Goal: Check status: Check status

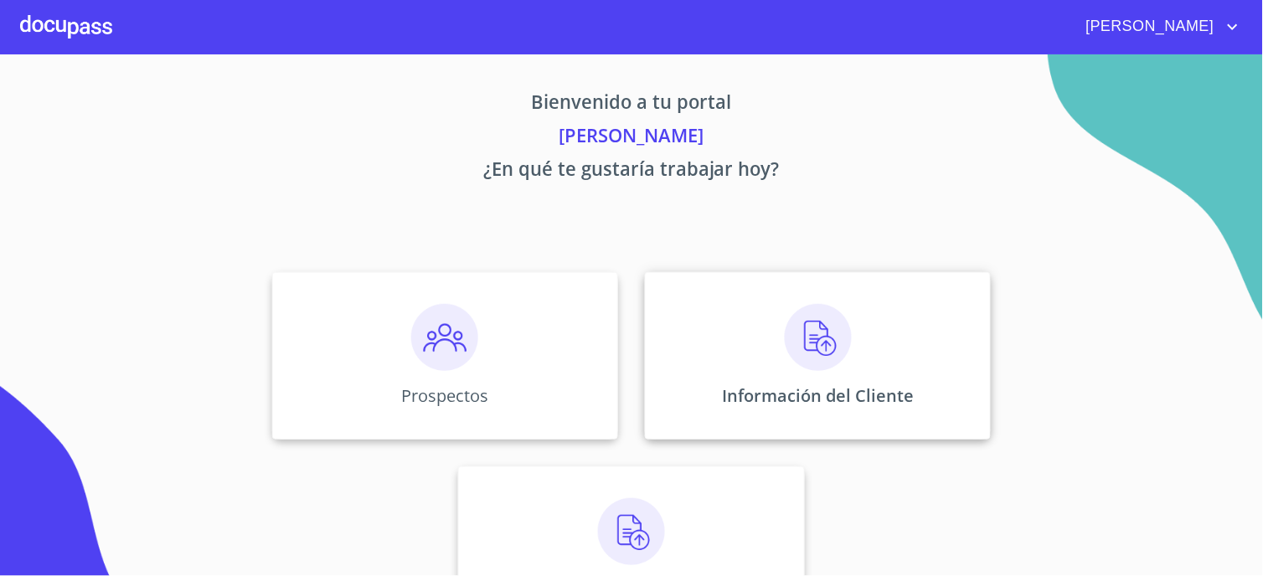
click at [805, 353] on img at bounding box center [818, 337] width 67 height 67
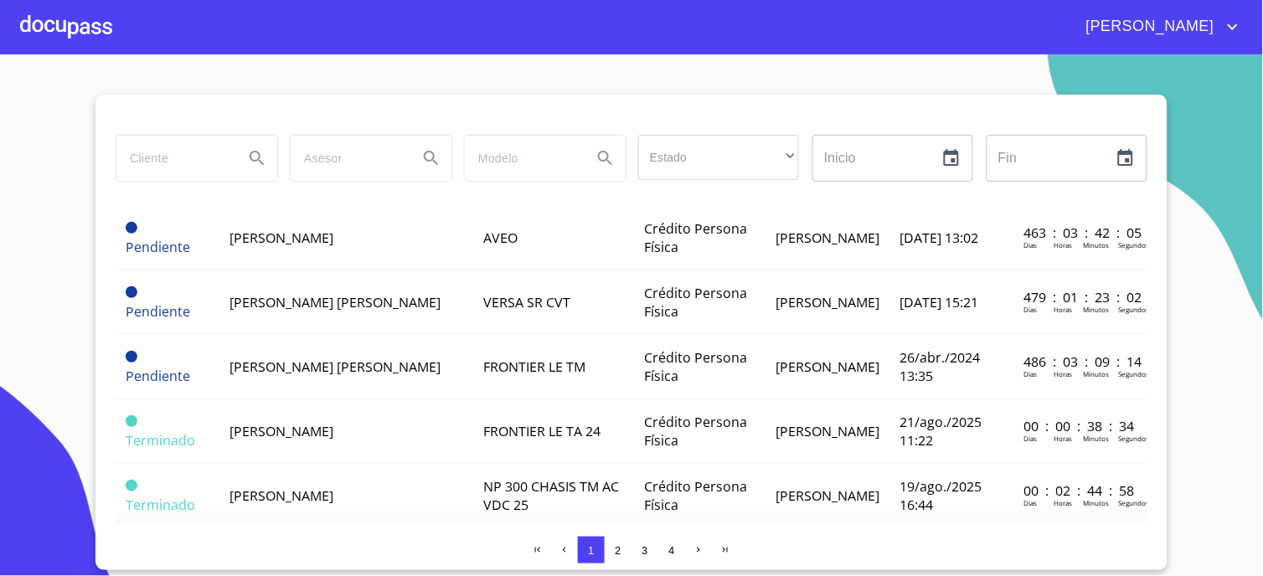
scroll to position [1346, 0]
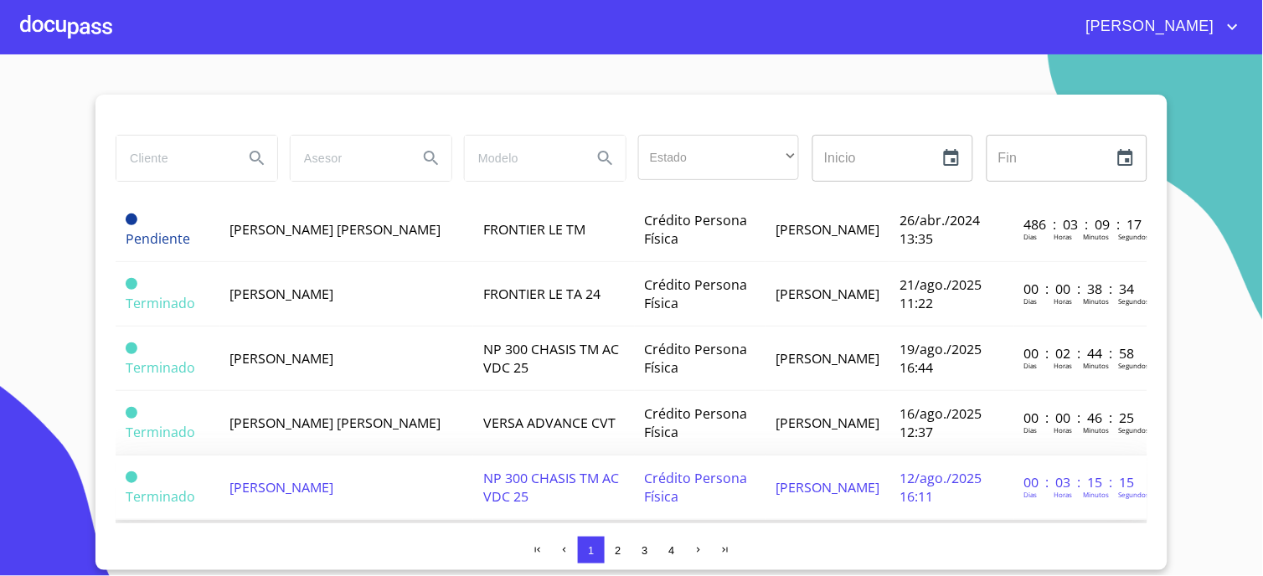
click at [278, 478] on span "[PERSON_NAME]" at bounding box center [282, 487] width 104 height 18
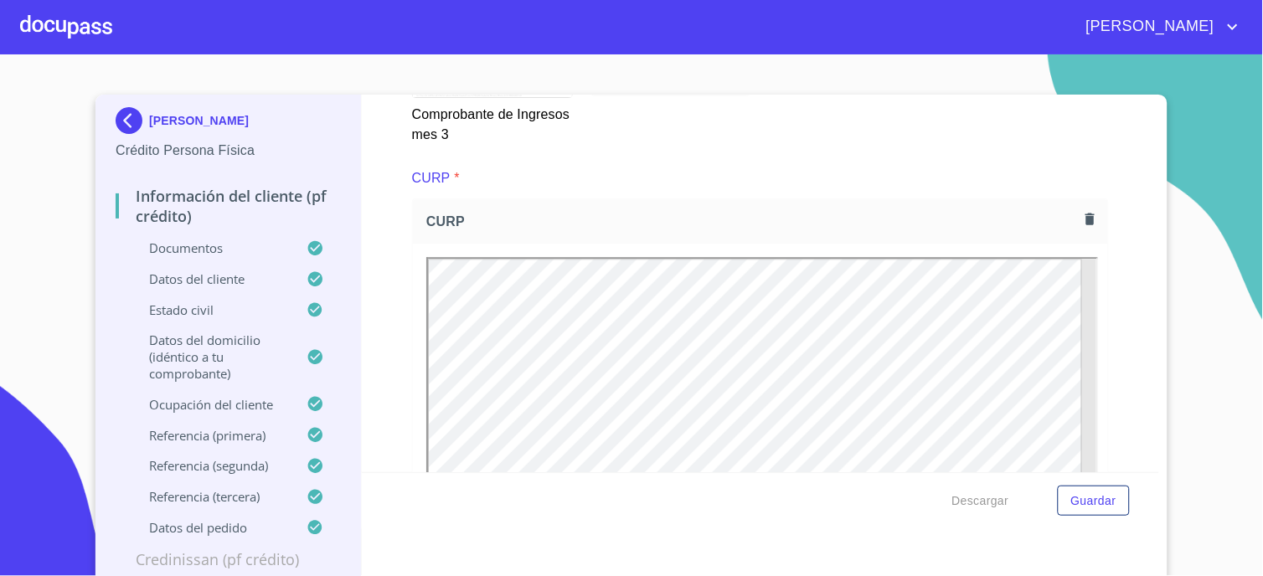
scroll to position [3746, 0]
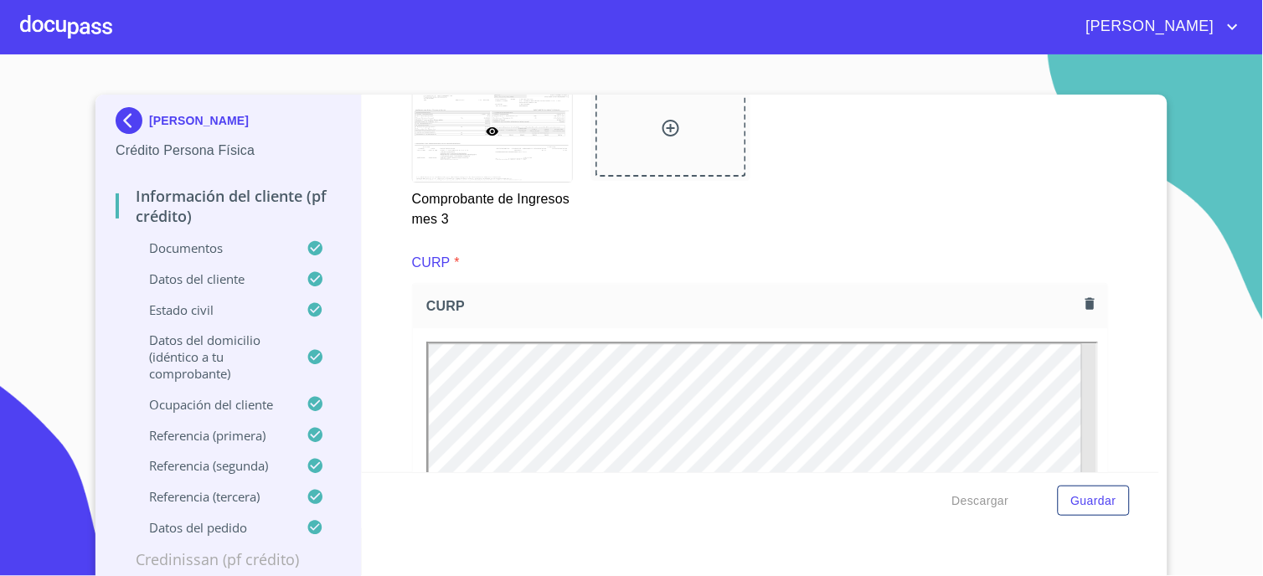
click at [53, 14] on div at bounding box center [66, 27] width 92 height 54
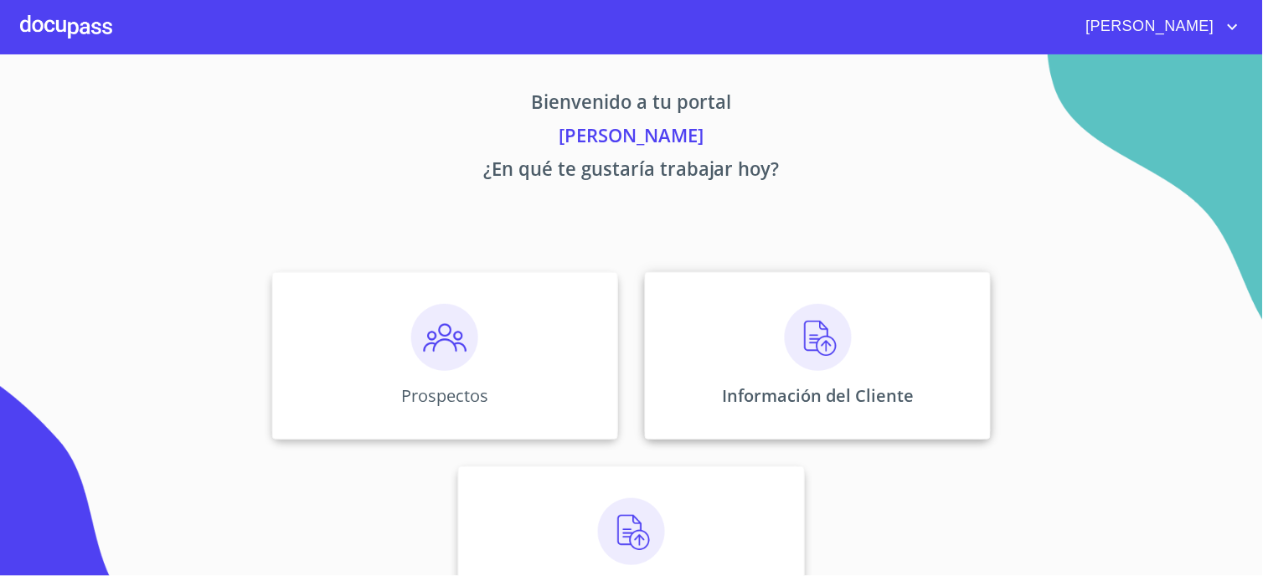
click at [802, 330] on img at bounding box center [818, 337] width 67 height 67
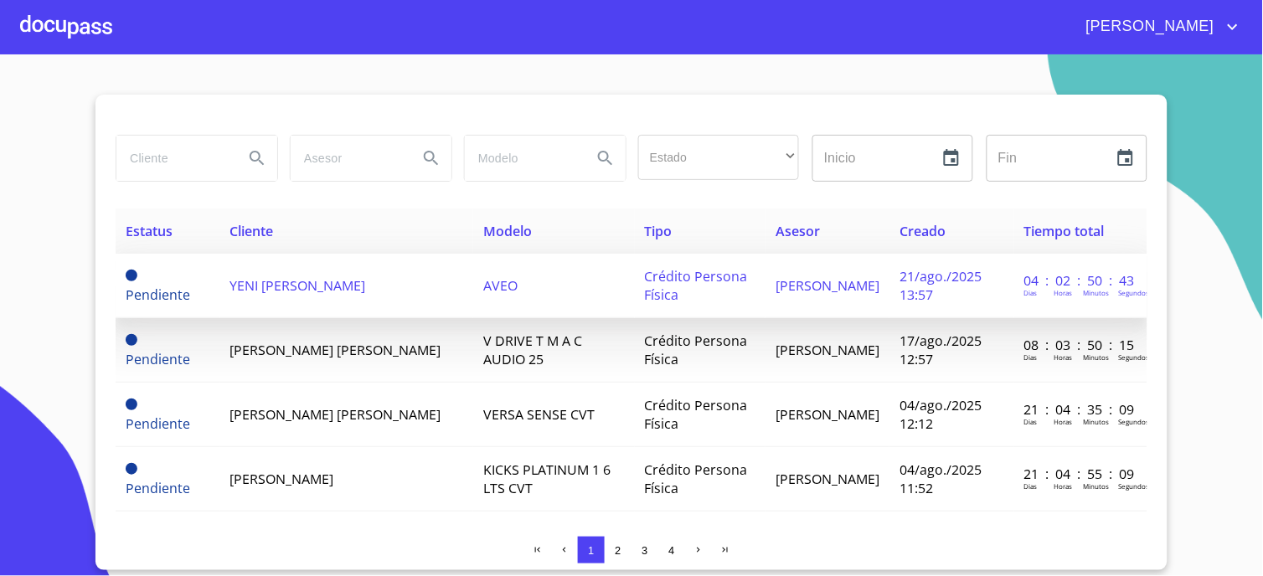
click at [263, 300] on td "YENI [PERSON_NAME]" at bounding box center [347, 286] width 254 height 64
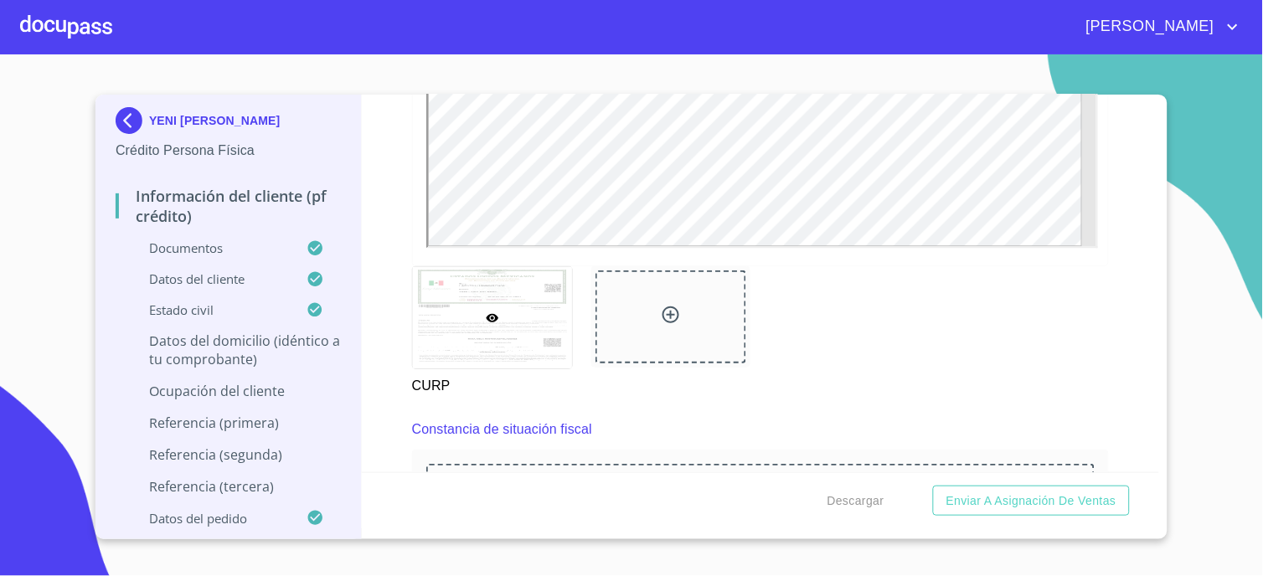
scroll to position [3849, 0]
